Goal: Information Seeking & Learning: Learn about a topic

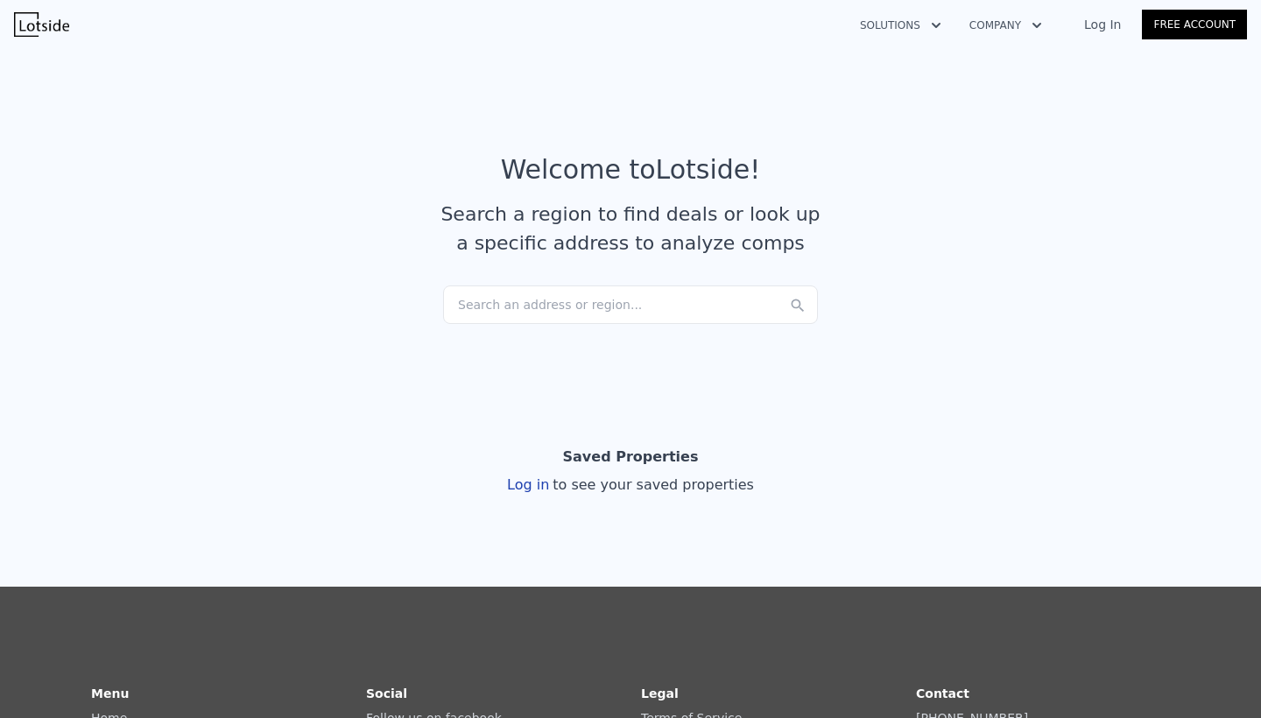
click at [621, 305] on div "Search an address or region..." at bounding box center [630, 305] width 375 height 39
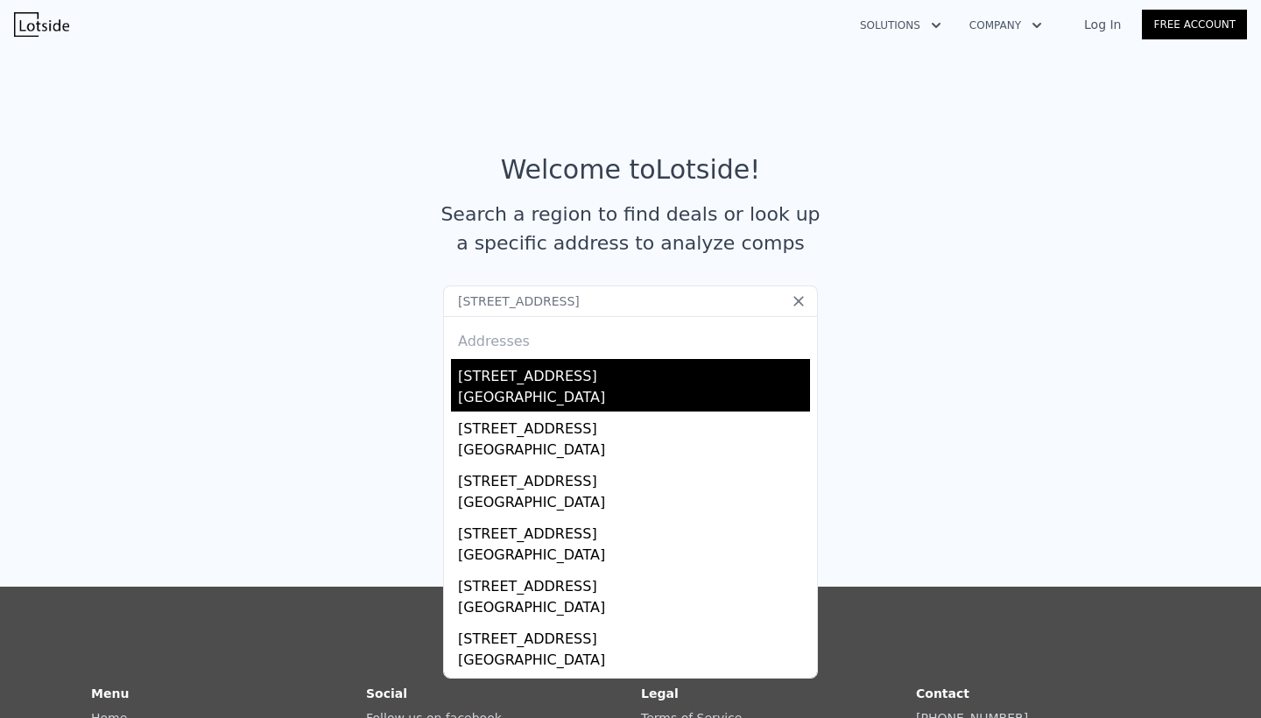
type input "[STREET_ADDRESS]"
click at [597, 381] on div "[STREET_ADDRESS]" at bounding box center [634, 373] width 352 height 28
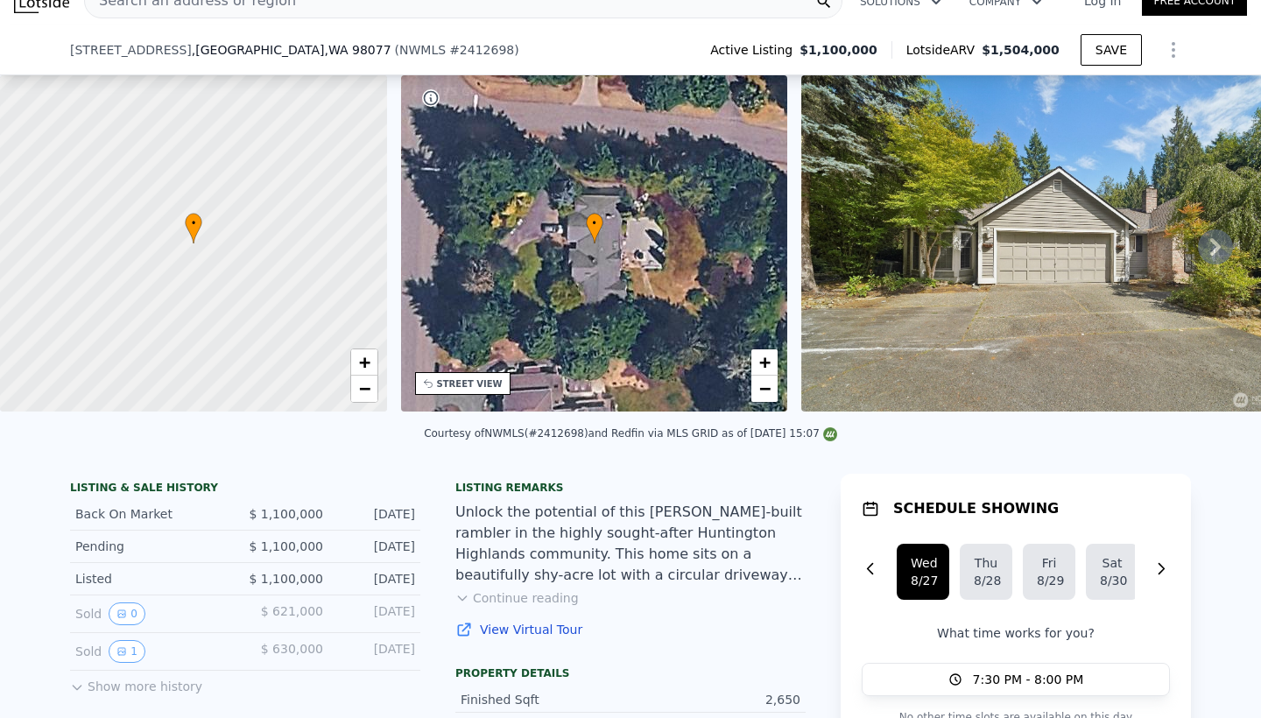
scroll to position [108, 0]
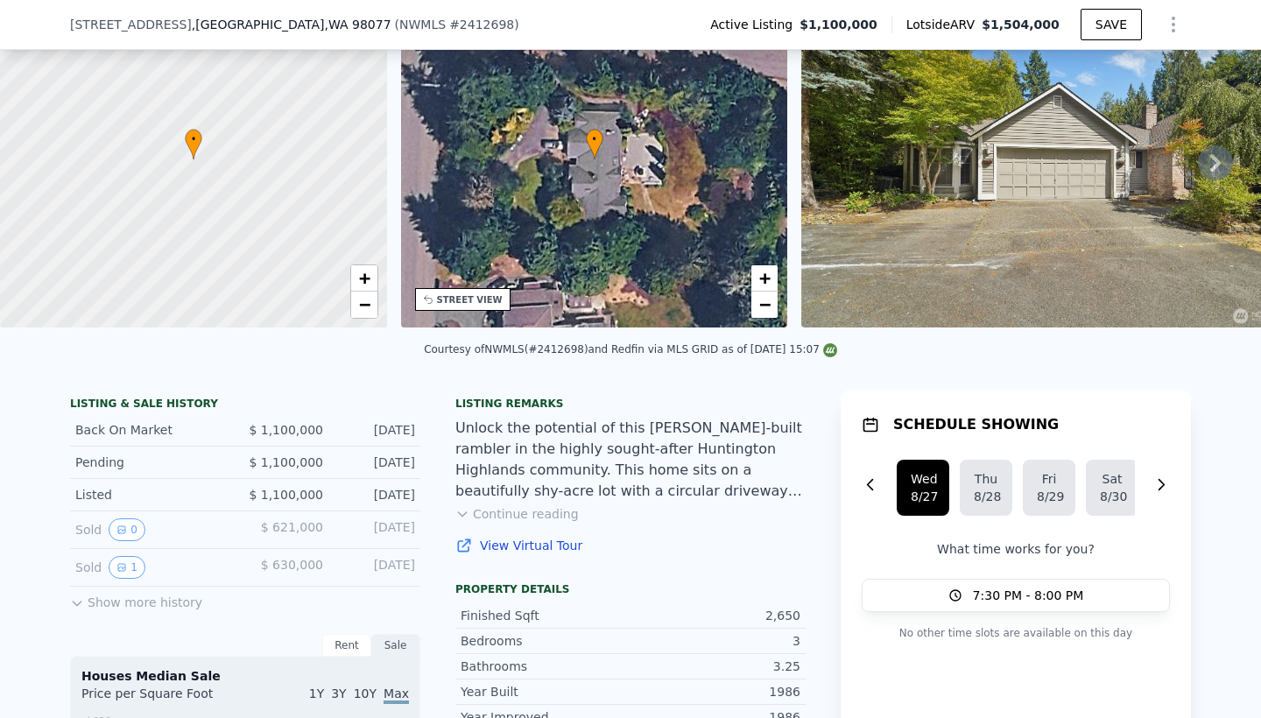
click at [558, 515] on button "Continue reading" at bounding box center [516, 514] width 123 height 18
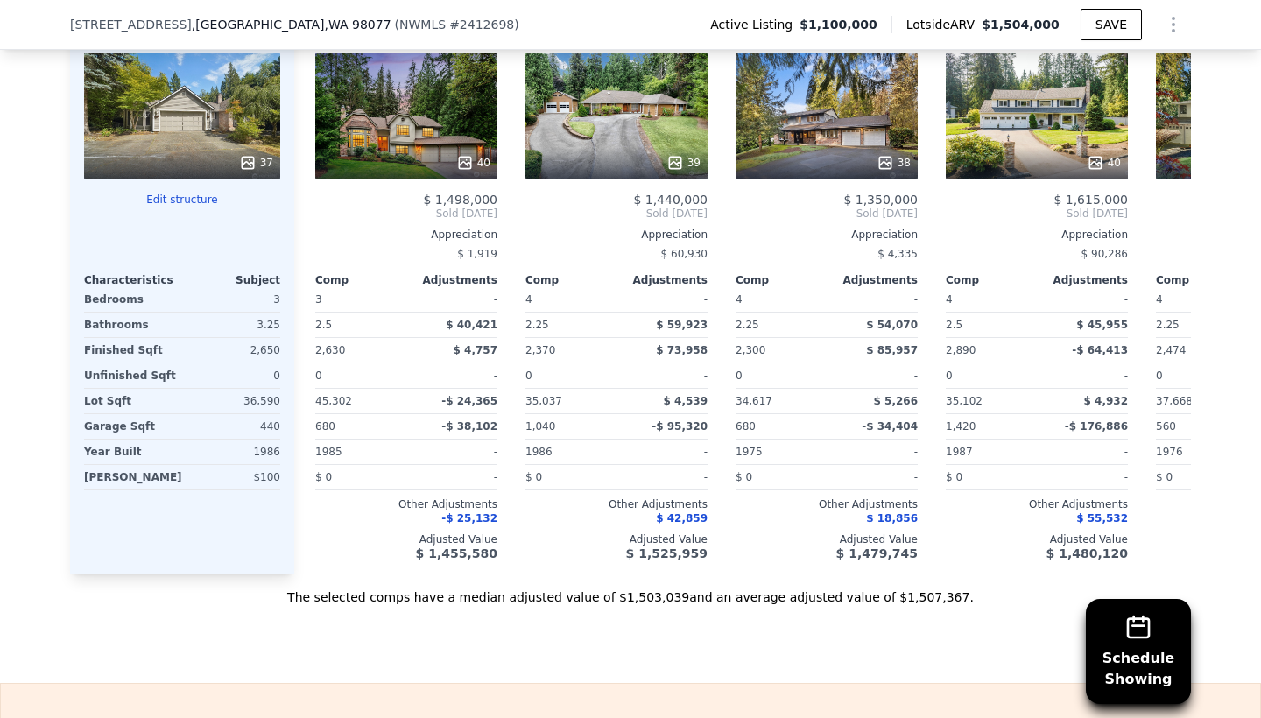
scroll to position [2020, 0]
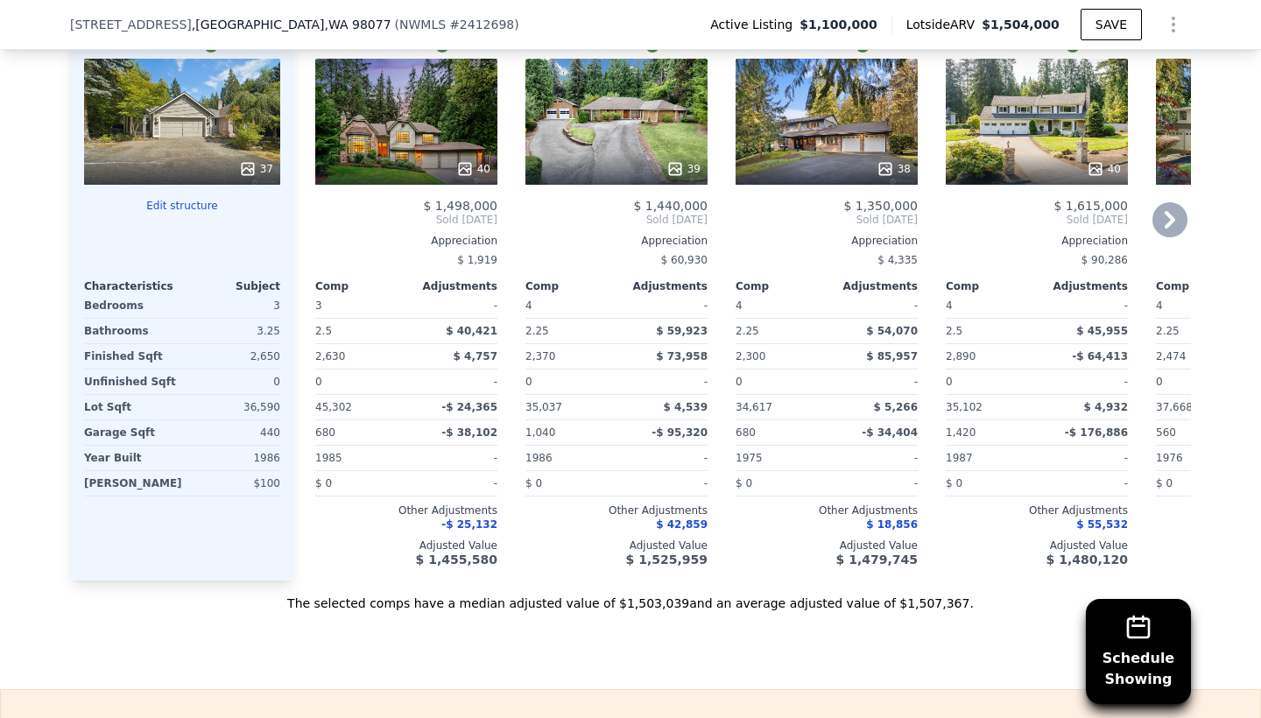
click at [1173, 221] on icon at bounding box center [1170, 220] width 11 height 18
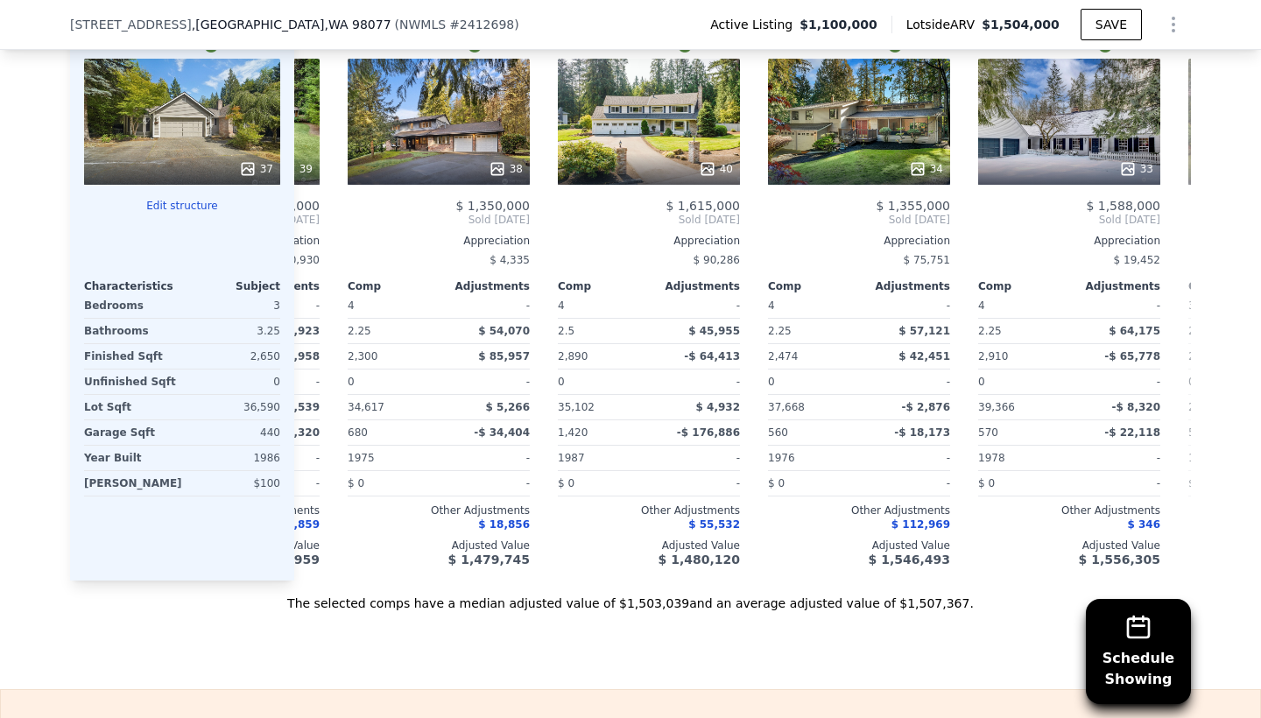
scroll to position [0, 420]
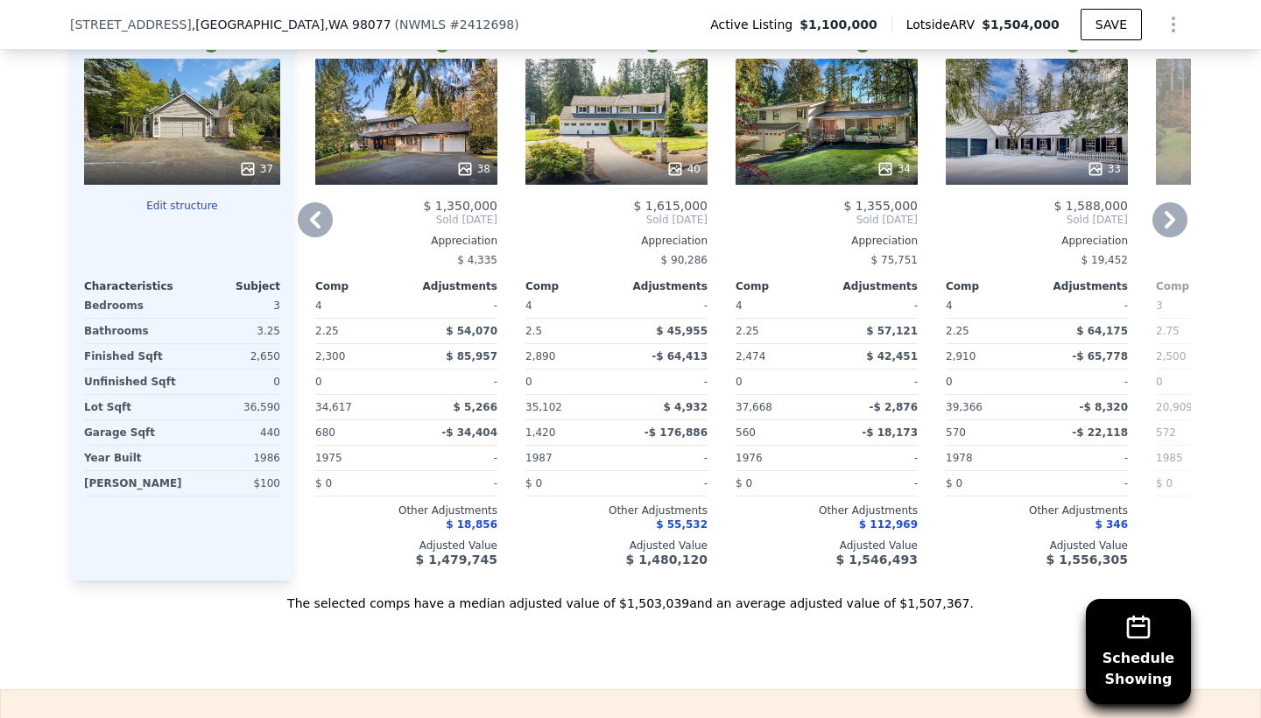
click at [1173, 221] on icon at bounding box center [1170, 220] width 11 height 18
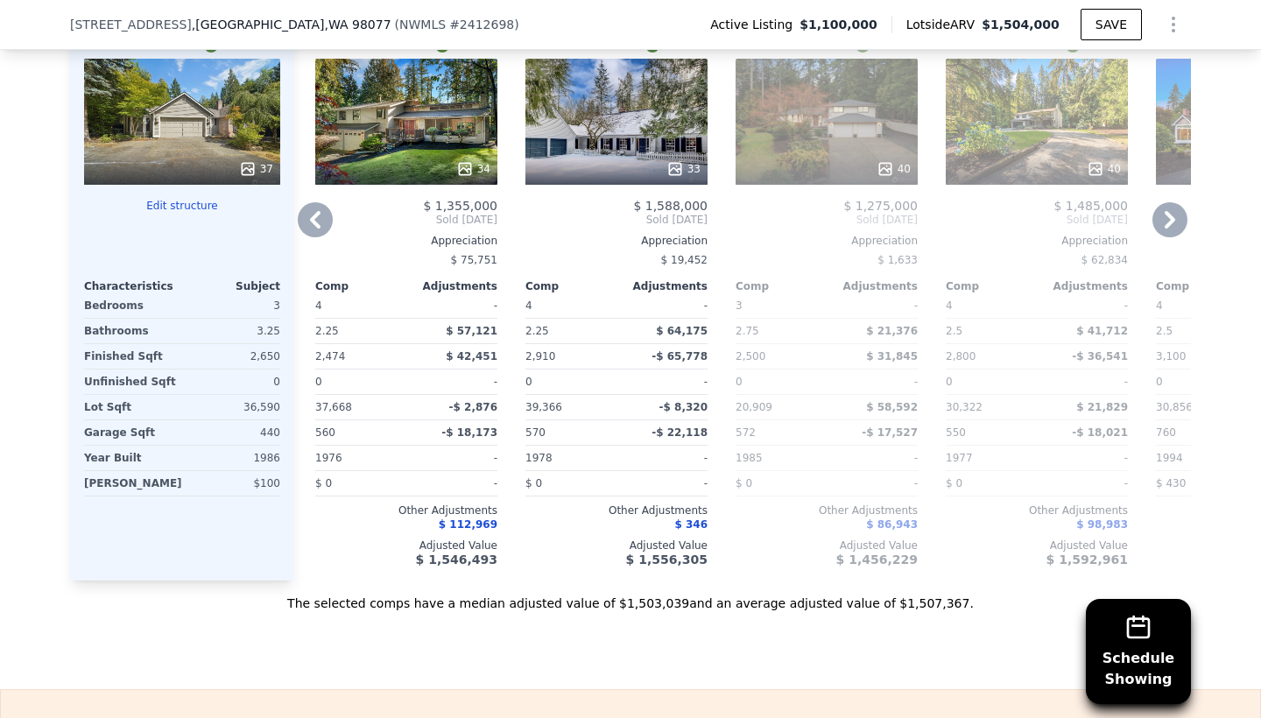
click at [1171, 225] on icon at bounding box center [1170, 219] width 35 height 35
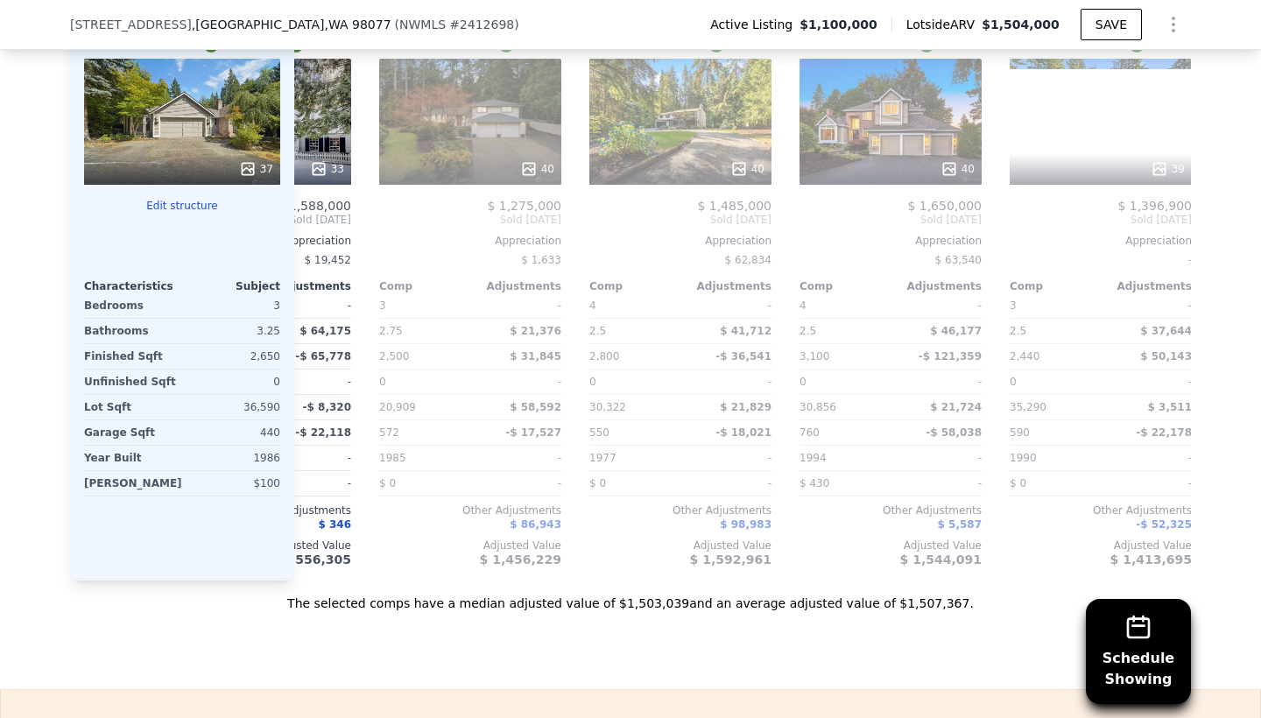
scroll to position [0, 1261]
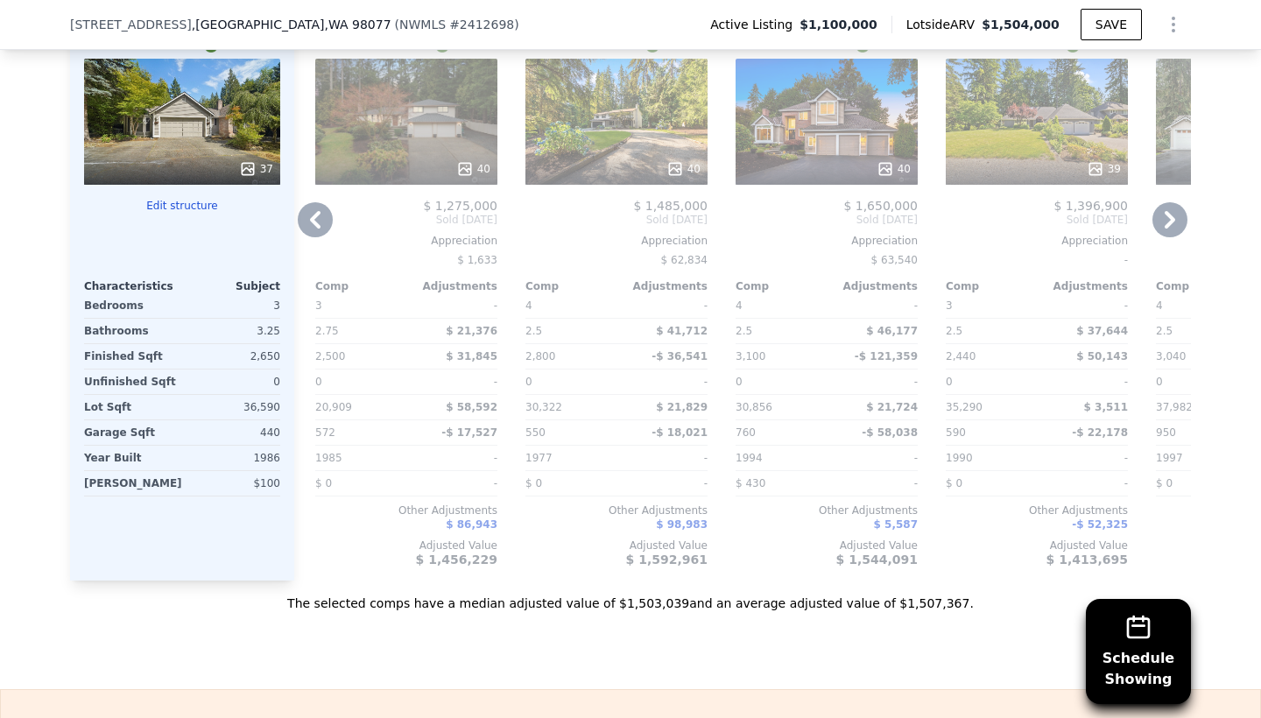
click at [321, 229] on icon at bounding box center [315, 219] width 35 height 35
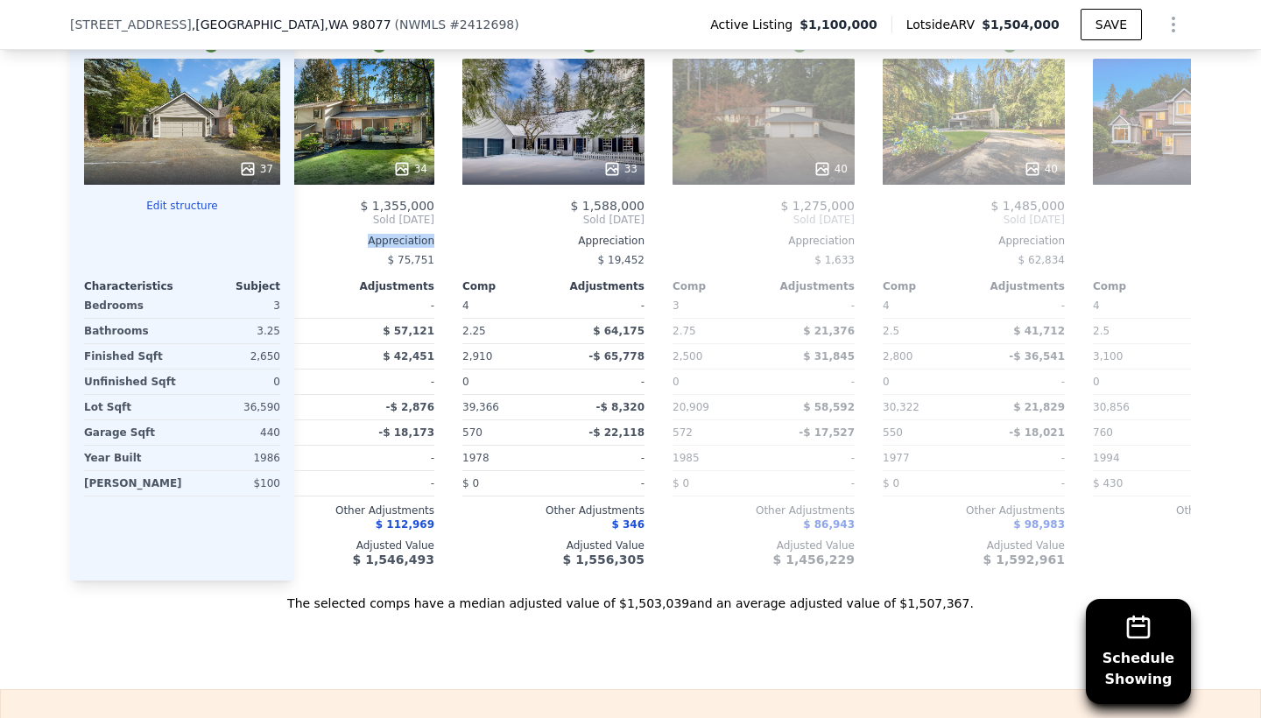
click at [321, 229] on div "$ 1,355,000 Sold [DATE] Appreciation $ 75,751 Comp Adjustments 4 - 2.25 $ 57,12…" at bounding box center [343, 383] width 182 height 368
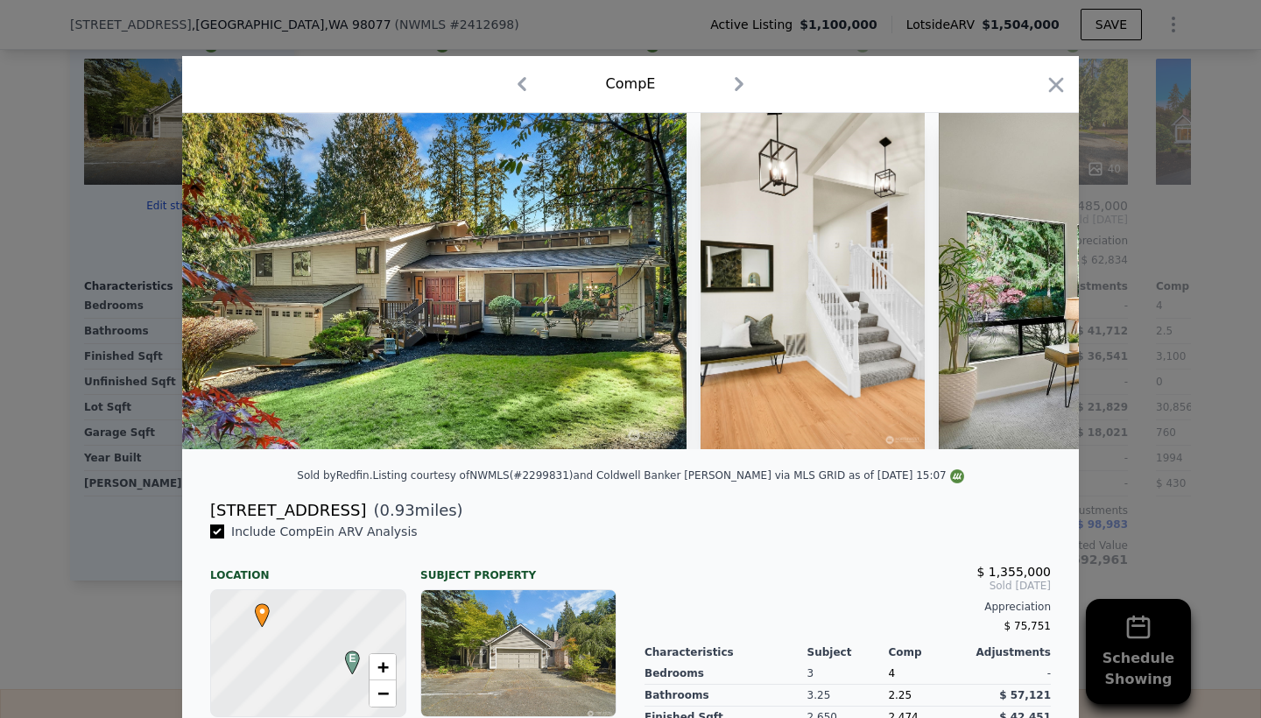
click at [321, 229] on img at bounding box center [434, 281] width 504 height 336
click at [1053, 84] on icon "button" at bounding box center [1056, 85] width 25 height 25
